Goal: Check status: Check status

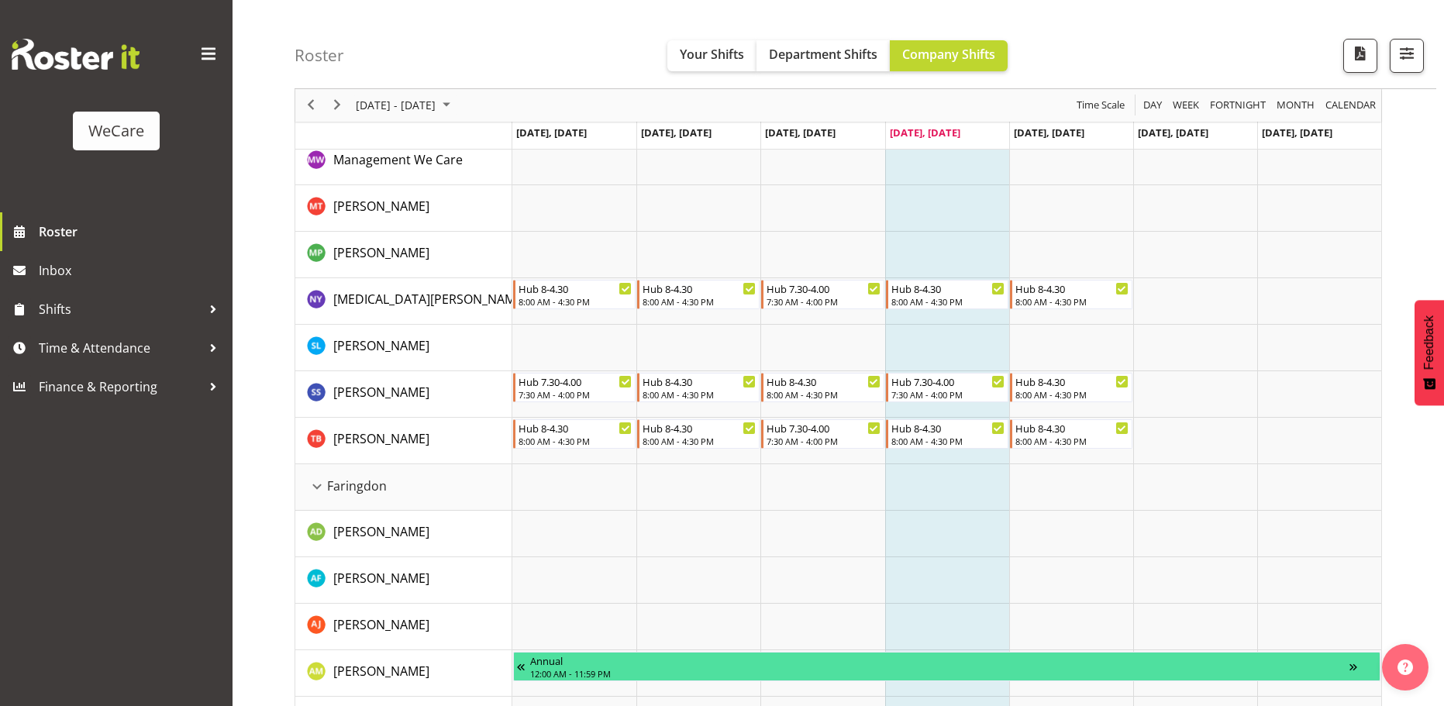
scroll to position [310, 0]
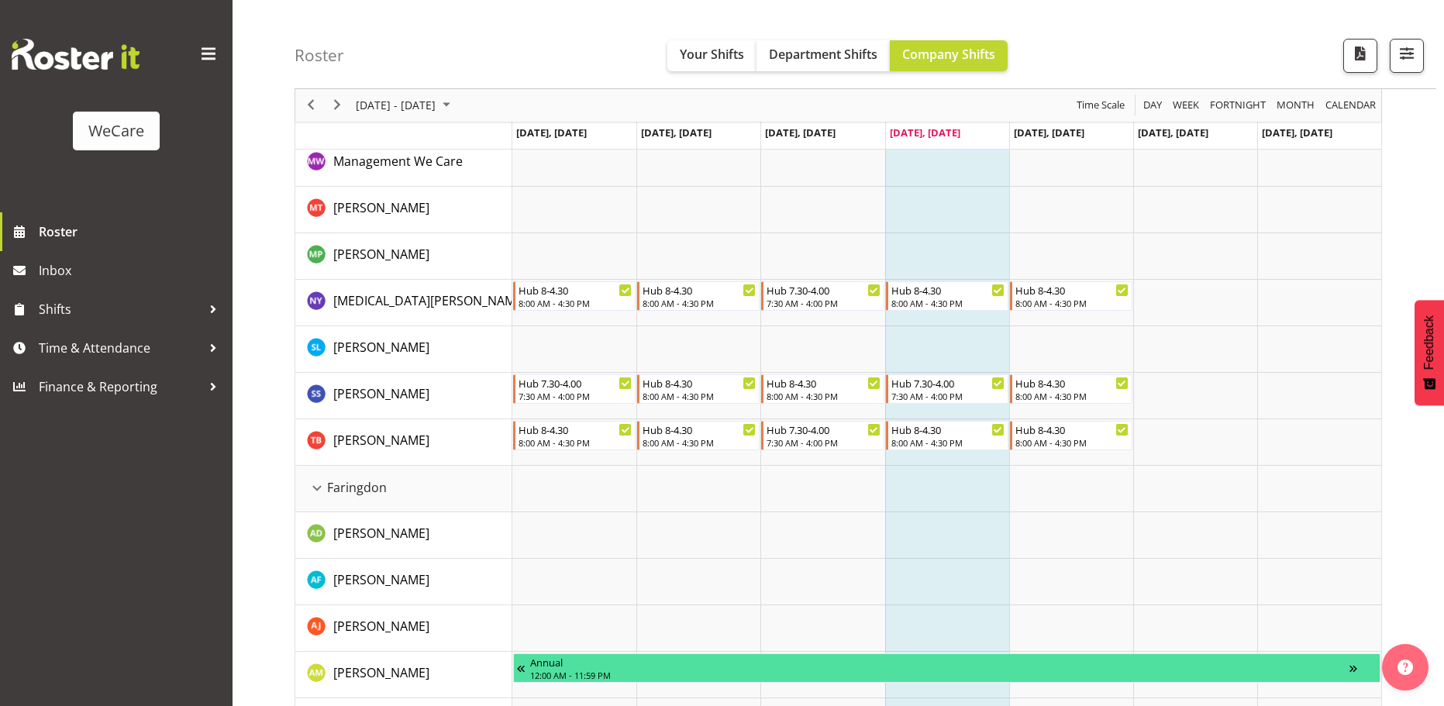
click at [460, 117] on div "[DATE] - [DATE]" at bounding box center [404, 105] width 109 height 33
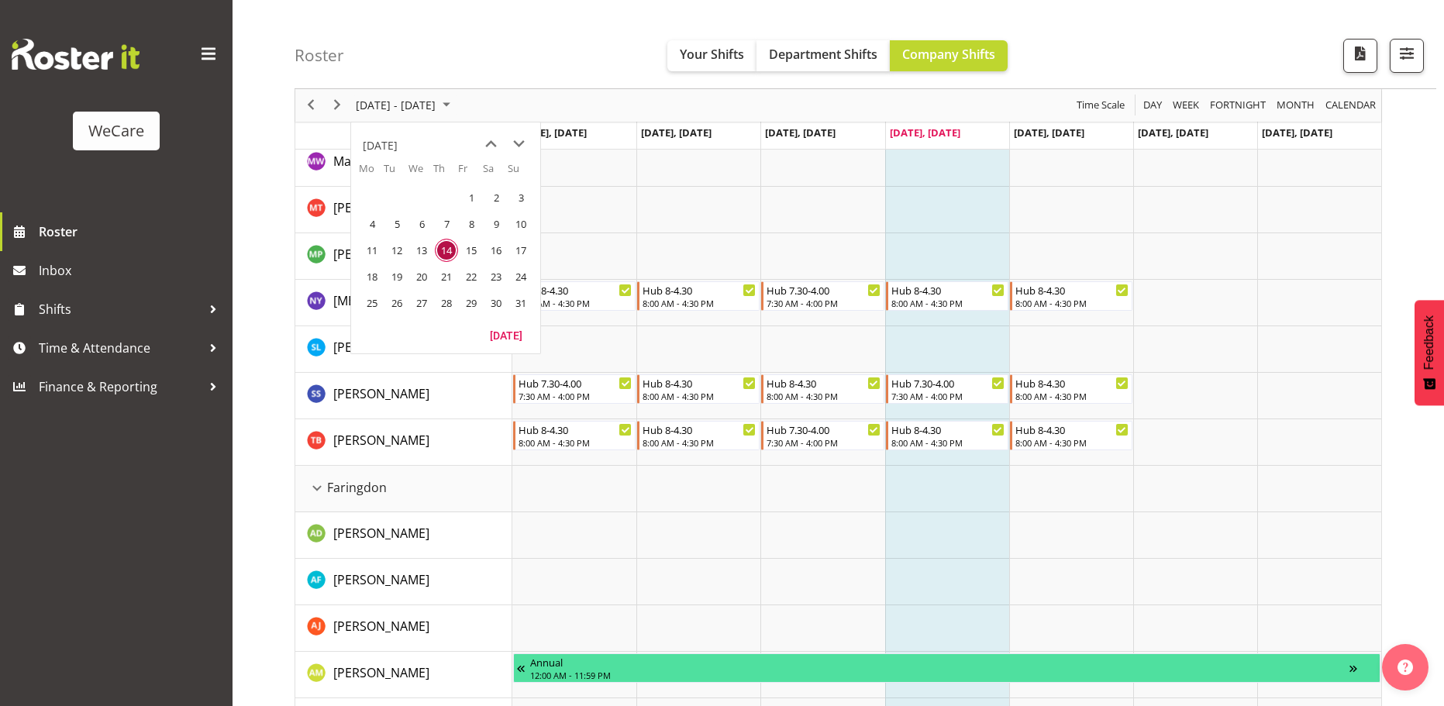
click at [447, 251] on span "14" at bounding box center [446, 250] width 23 height 23
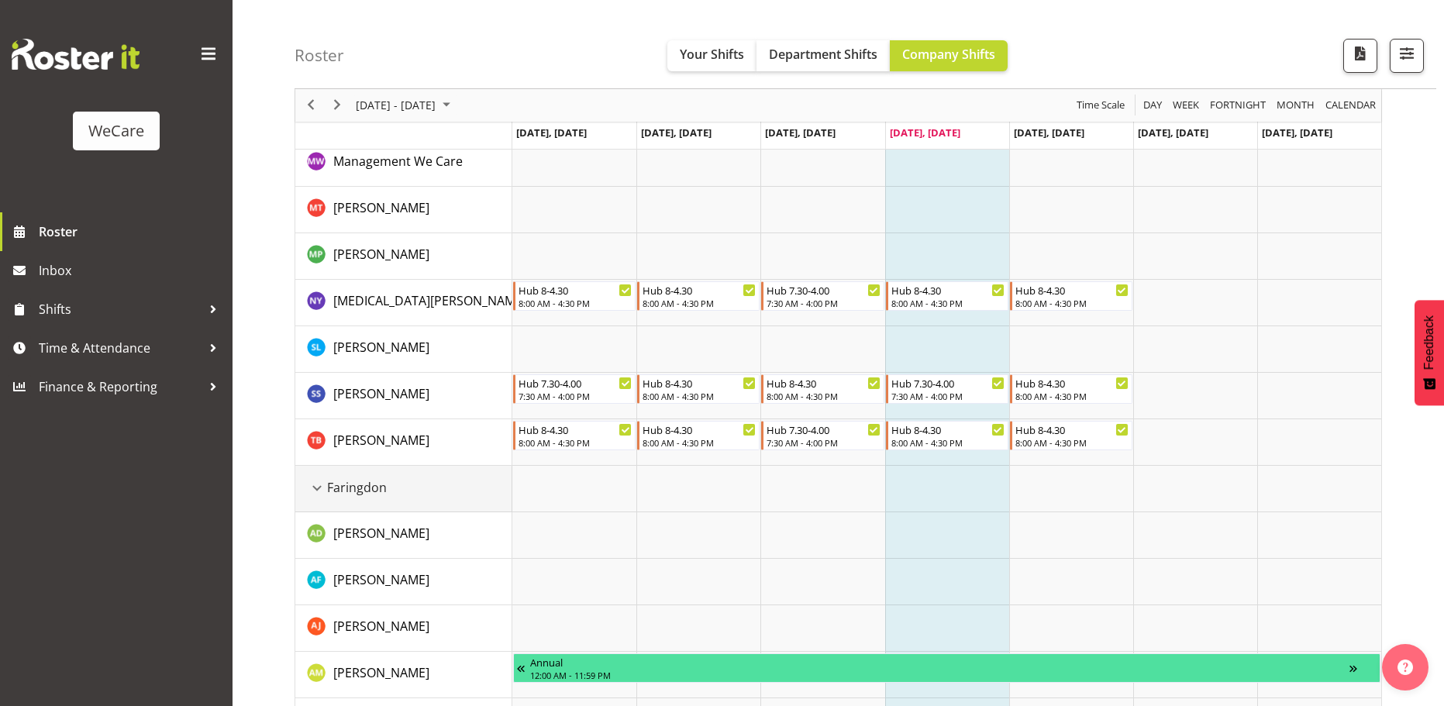
click at [307, 495] on div "Faringdon resource" at bounding box center [317, 488] width 20 height 20
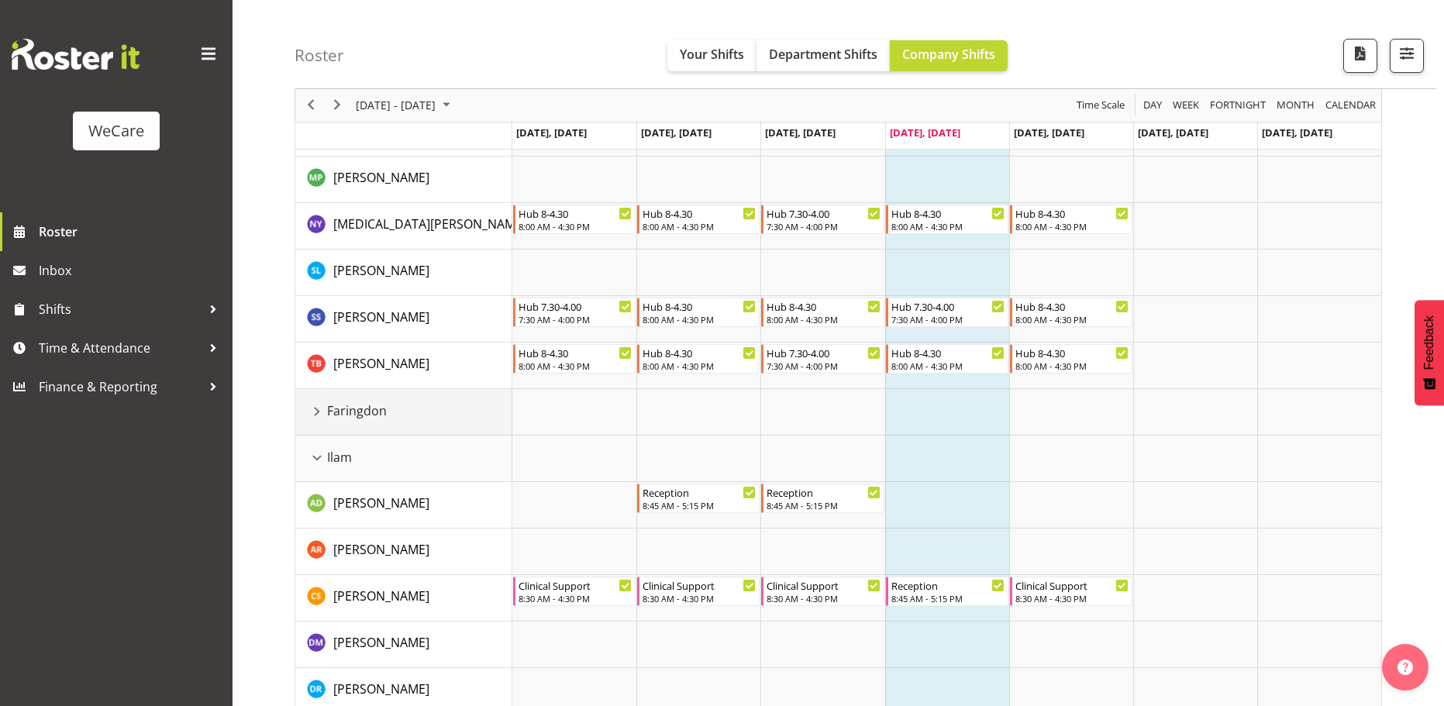
scroll to position [388, 0]
click at [350, 461] on span "Ilam" at bounding box center [339, 456] width 25 height 19
click at [303, 461] on td "Ilam" at bounding box center [403, 458] width 217 height 47
click at [311, 455] on div "Ilam resource" at bounding box center [317, 457] width 20 height 20
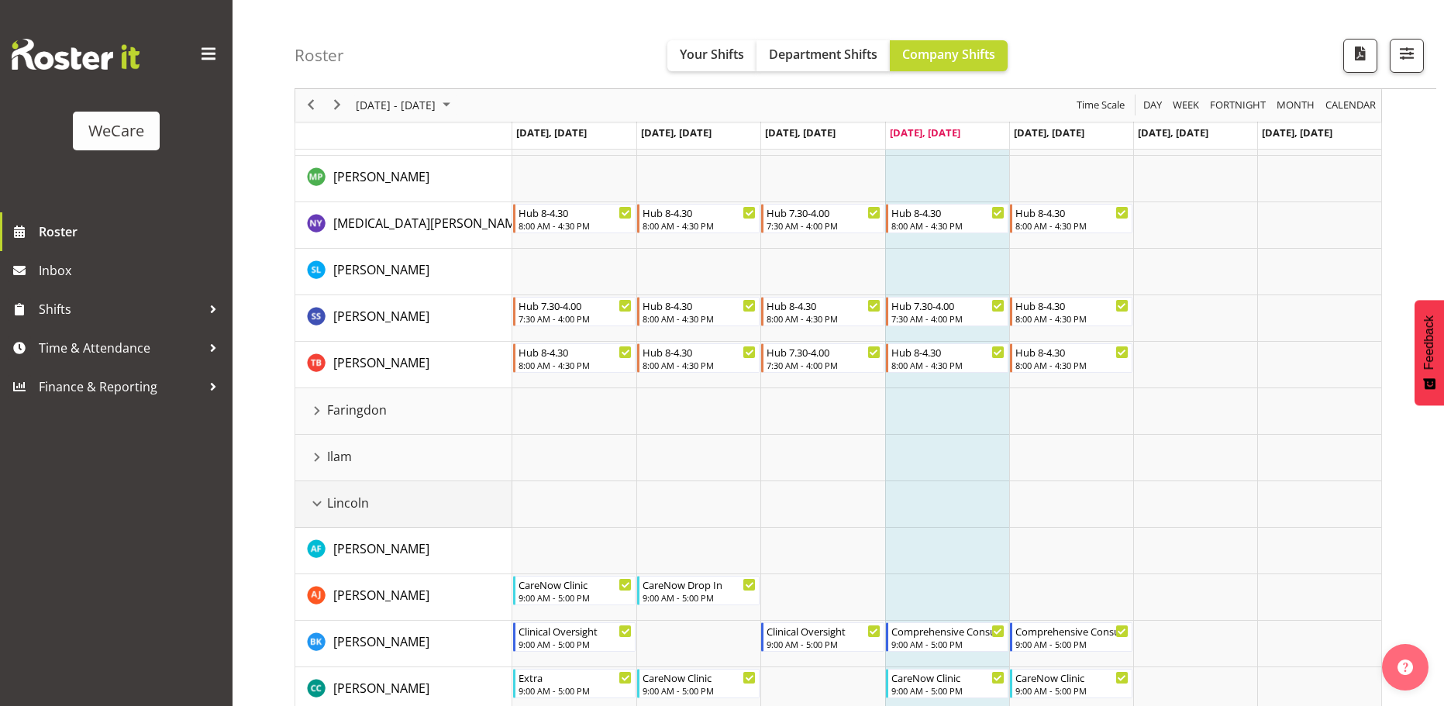
click at [319, 504] on div "Lincoln resource" at bounding box center [317, 504] width 20 height 20
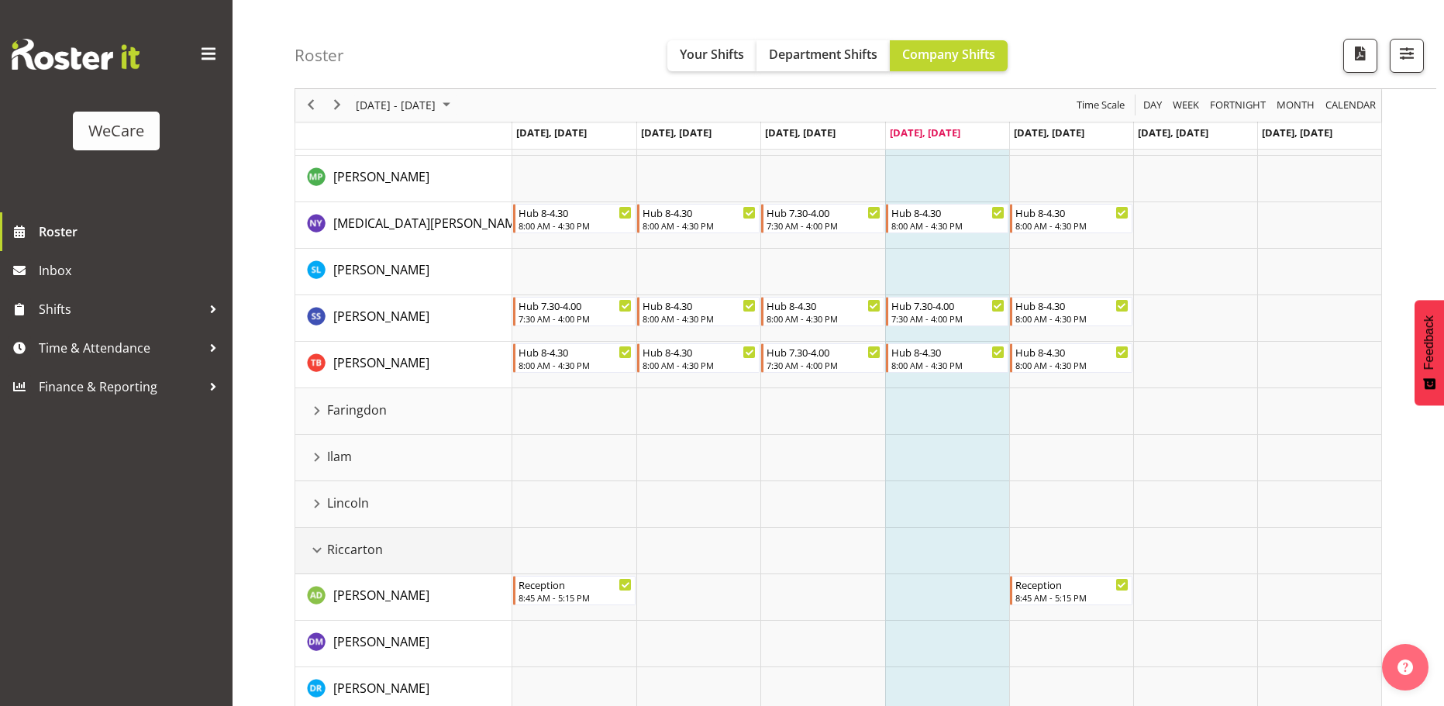
drag, startPoint x: 320, startPoint y: 555, endPoint x: 399, endPoint y: 478, distance: 110.2
click at [322, 555] on div "Riccarton resource" at bounding box center [317, 550] width 20 height 20
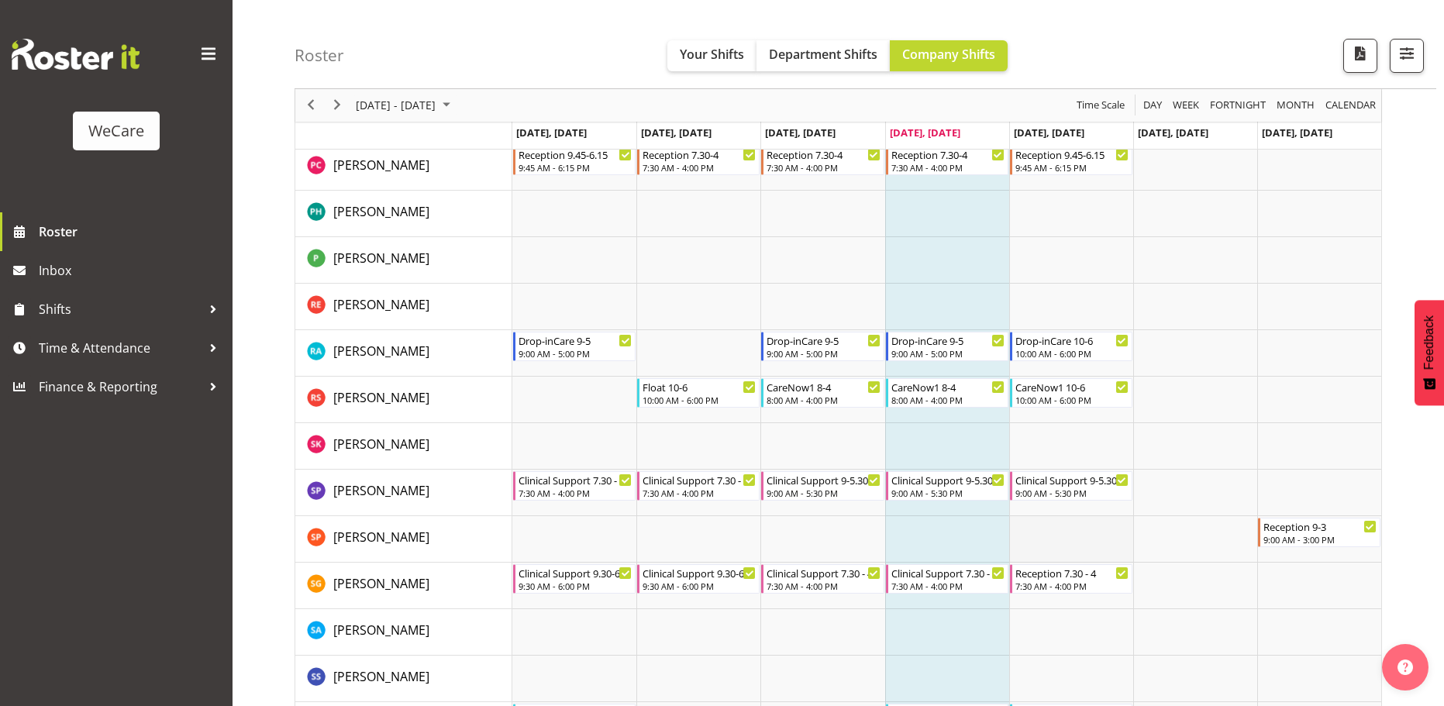
scroll to position [2404, 0]
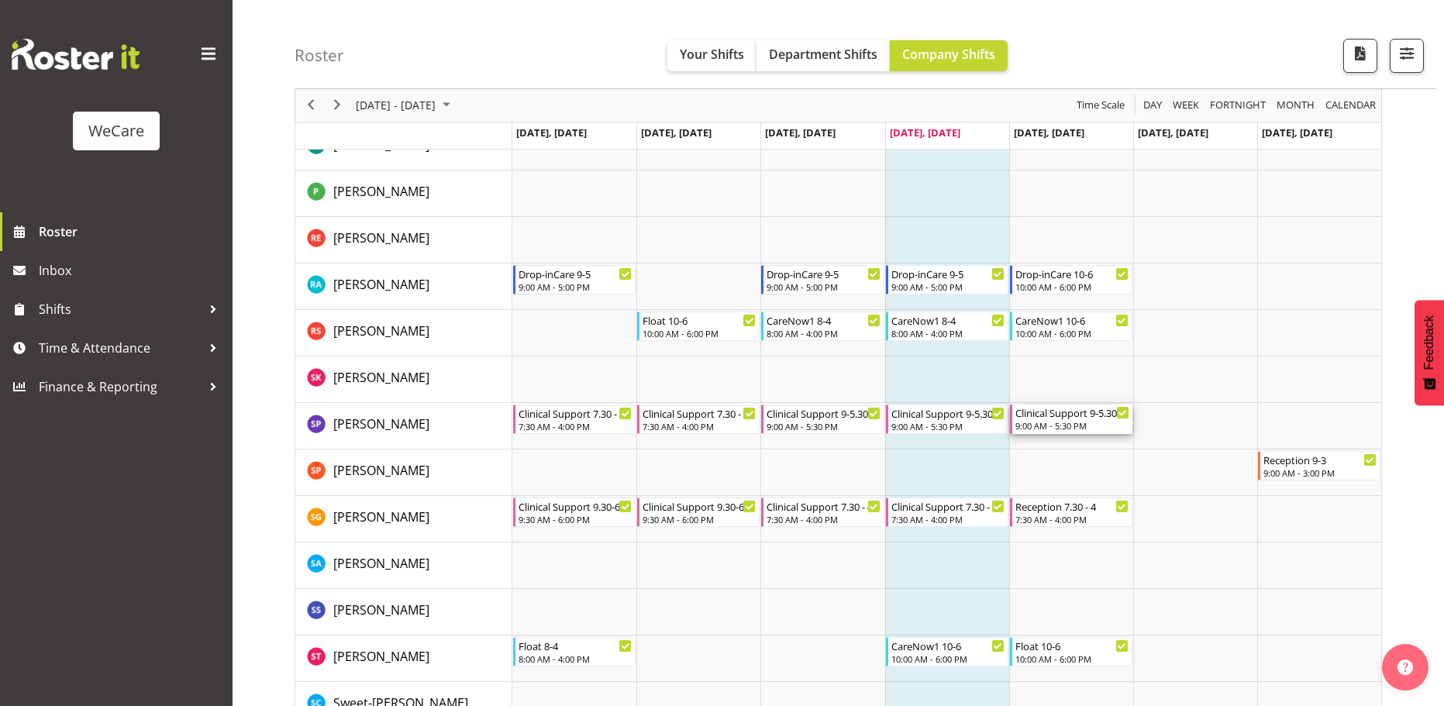
click at [1056, 428] on div "9:00 AM - 5:30 PM" at bounding box center [1073, 425] width 114 height 12
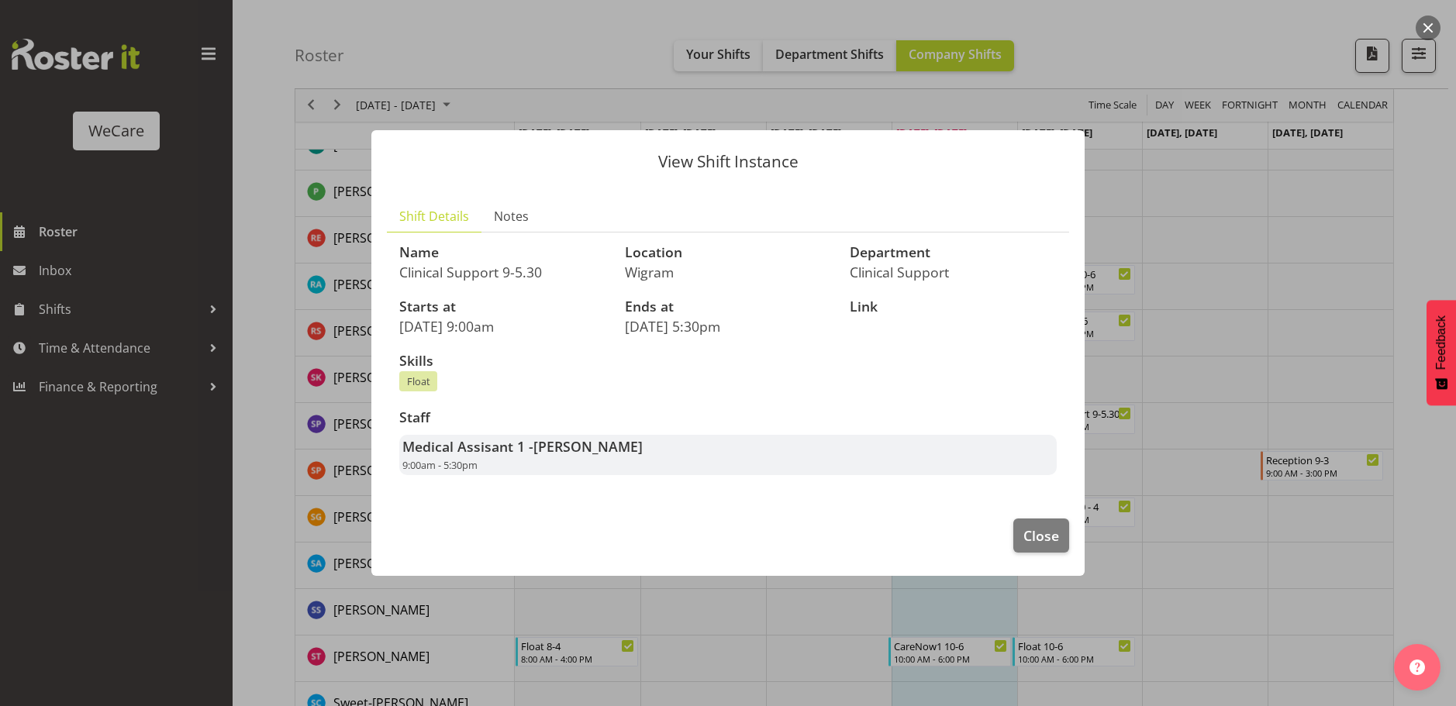
drag, startPoint x: 1154, startPoint y: 79, endPoint x: 1089, endPoint y: 85, distance: 66.2
click at [1089, 85] on div at bounding box center [728, 353] width 1456 height 706
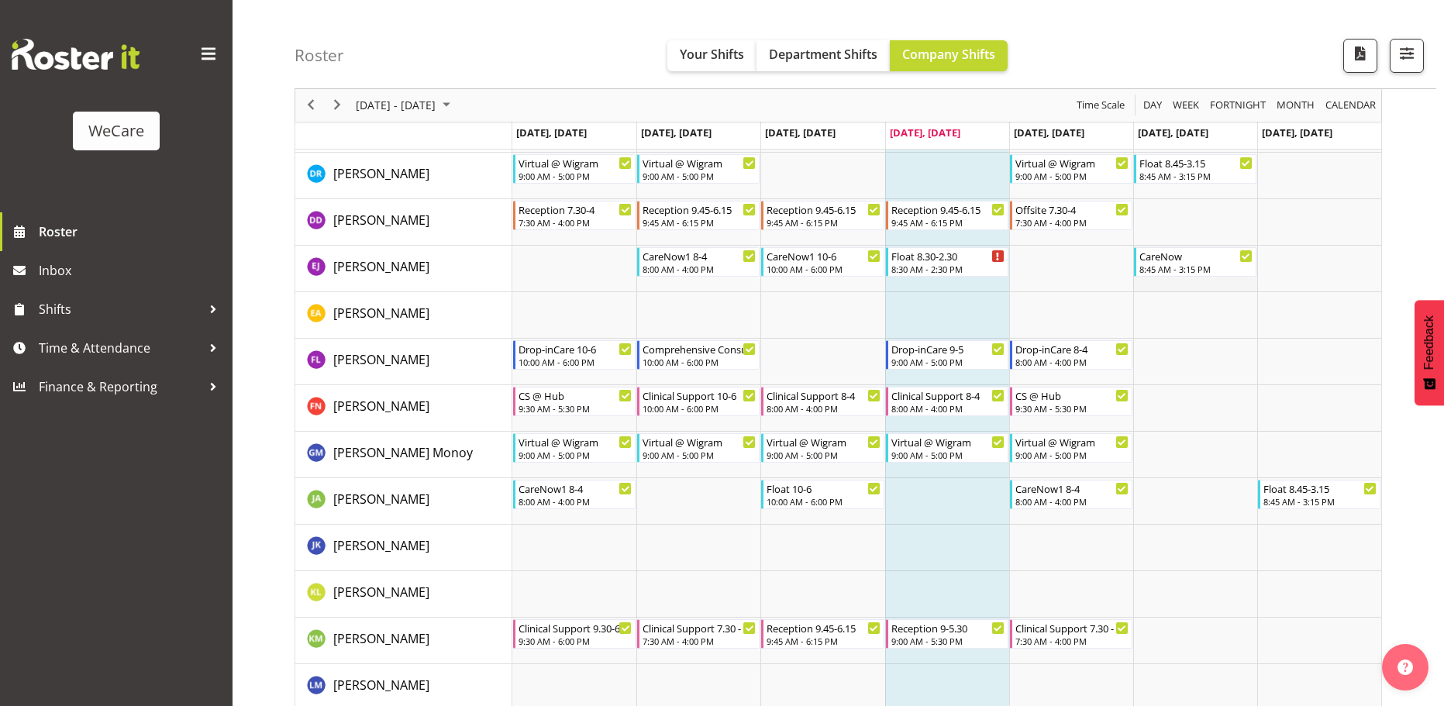
scroll to position [1163, 0]
